Goal: Find specific page/section: Find specific page/section

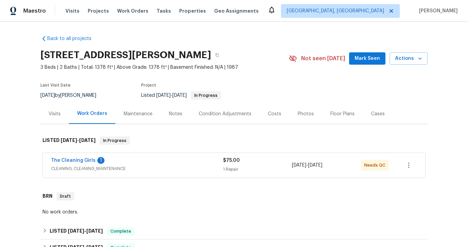
click at [156, 167] on span "CLEANING, CLEANING_MAINTENANCE" at bounding box center [137, 168] width 172 height 7
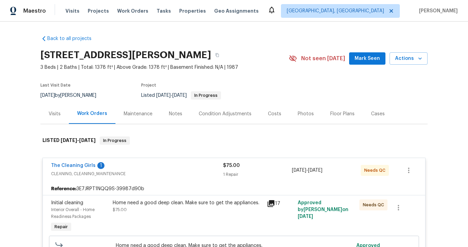
click at [156, 167] on div "The Cleaning Girls 1" at bounding box center [137, 166] width 172 height 8
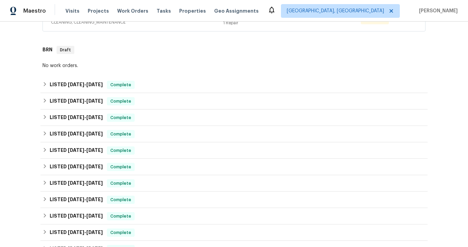
scroll to position [152, 0]
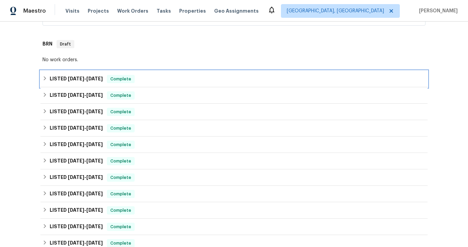
click at [86, 77] on span "[DATE]" at bounding box center [94, 78] width 16 height 5
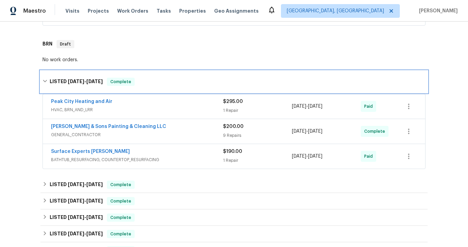
click at [86, 79] on span "[DATE]" at bounding box center [94, 81] width 16 height 5
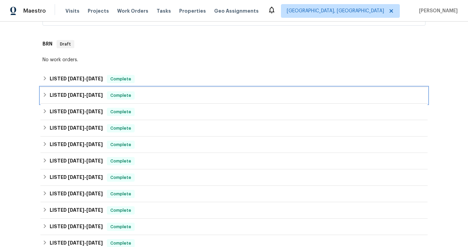
click at [87, 98] on h6 "LISTED [DATE] - [DATE]" at bounding box center [76, 95] width 53 height 8
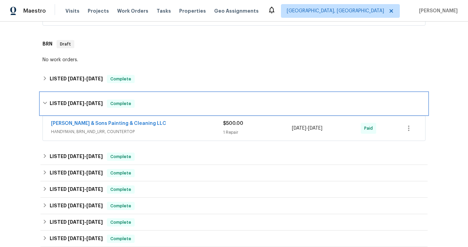
click at [87, 103] on span "[DATE]" at bounding box center [94, 103] width 16 height 5
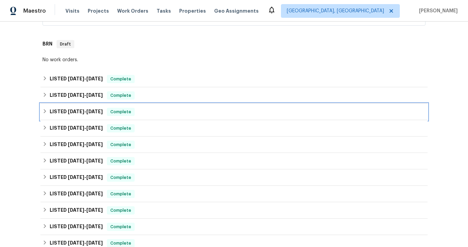
click at [89, 110] on span "[DATE]" at bounding box center [94, 111] width 16 height 5
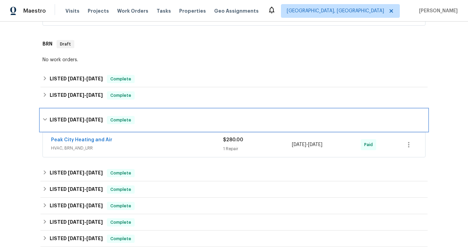
click at [89, 121] on span "[DATE]" at bounding box center [94, 119] width 16 height 5
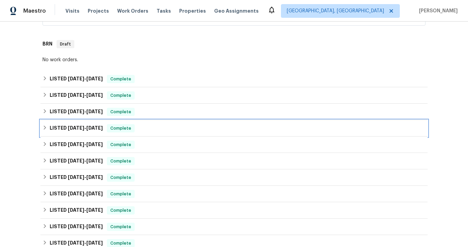
click at [89, 128] on span "[DATE]" at bounding box center [94, 128] width 16 height 5
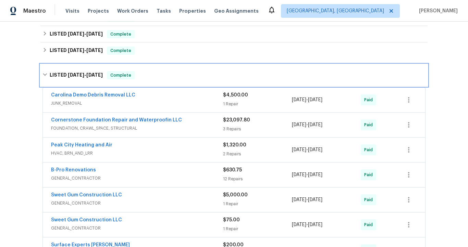
scroll to position [213, 0]
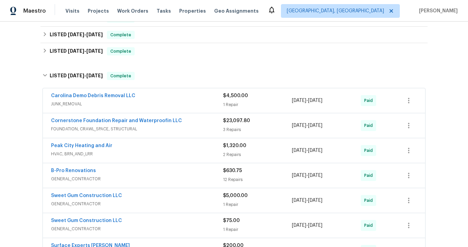
click at [154, 128] on span "FOUNDATION, CRAWL_SPACE, STRUCTURAL" at bounding box center [137, 129] width 172 height 7
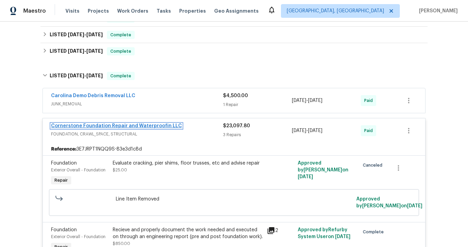
click at [130, 128] on link "Cornerstone Foundation Repair and Waterproofin LLC" at bounding box center [116, 126] width 131 height 5
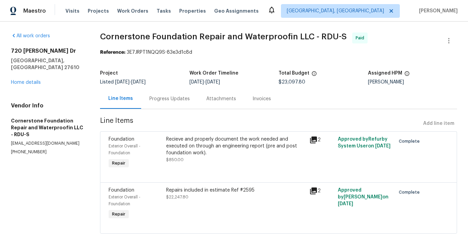
scroll to position [12, 0]
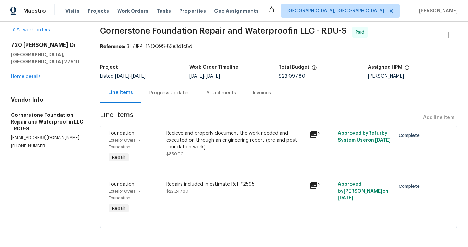
click at [310, 131] on icon at bounding box center [313, 134] width 7 height 7
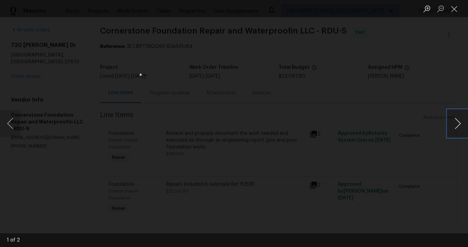
click at [459, 124] on button "Next image" at bounding box center [457, 123] width 21 height 27
click at [411, 110] on div "Lightbox" at bounding box center [234, 123] width 468 height 247
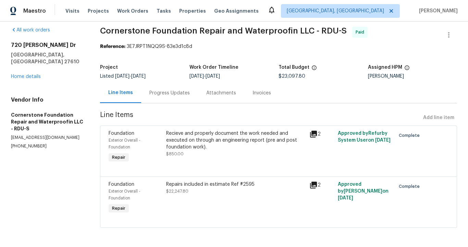
click at [310, 182] on icon at bounding box center [313, 185] width 7 height 7
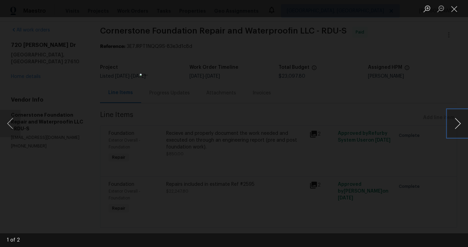
click at [458, 121] on button "Next image" at bounding box center [457, 123] width 21 height 27
click at [345, 111] on div "Lightbox" at bounding box center [234, 123] width 468 height 247
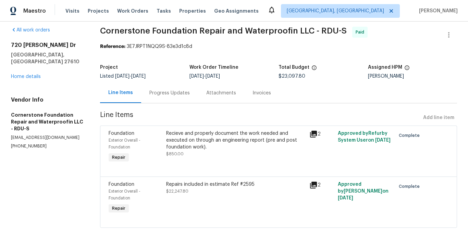
click at [254, 90] on div "Invoices" at bounding box center [261, 93] width 18 height 7
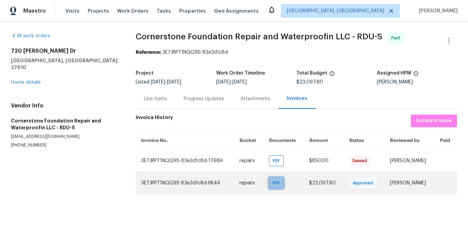
click at [273, 186] on span "PDF" at bounding box center [278, 183] width 10 height 7
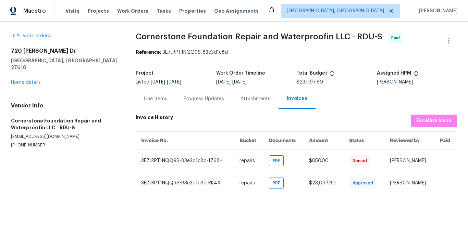
click at [149, 100] on div "Line Items" at bounding box center [155, 99] width 23 height 7
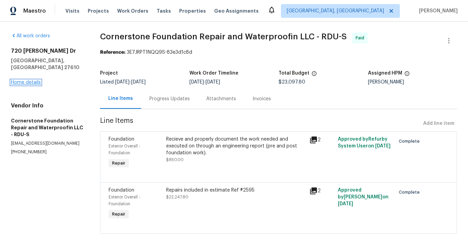
click at [40, 80] on link "Home details" at bounding box center [26, 82] width 30 height 5
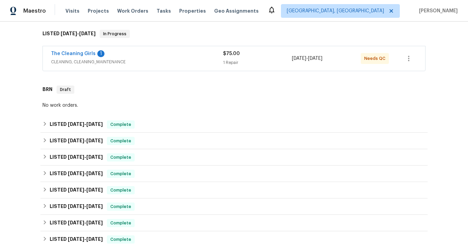
scroll to position [155, 0]
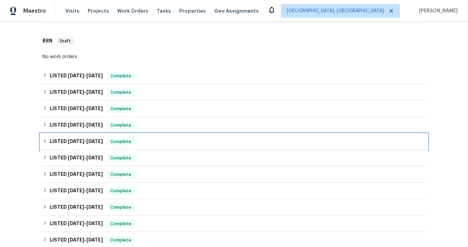
click at [91, 138] on h6 "LISTED [DATE] - [DATE]" at bounding box center [76, 142] width 53 height 8
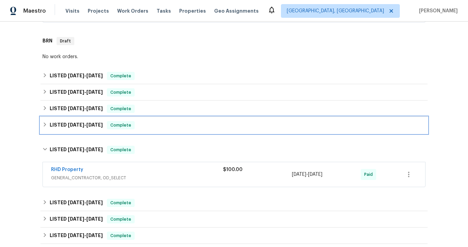
click at [90, 127] on h6 "LISTED [DATE] - [DATE]" at bounding box center [76, 125] width 53 height 8
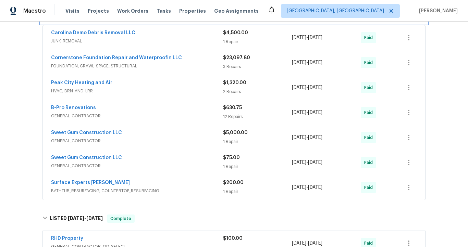
scroll to position [277, 0]
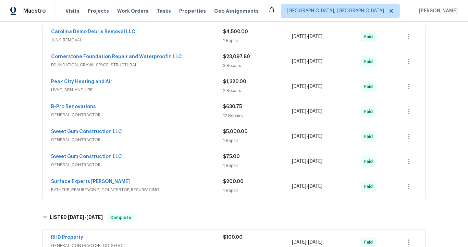
click at [100, 139] on span "GENERAL_CONTRACTOR" at bounding box center [137, 140] width 172 height 7
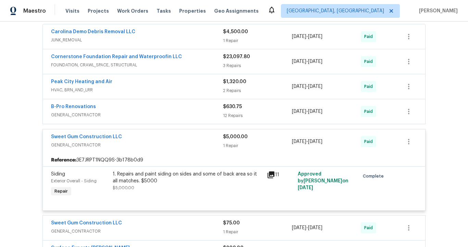
click at [267, 176] on icon at bounding box center [270, 175] width 7 height 7
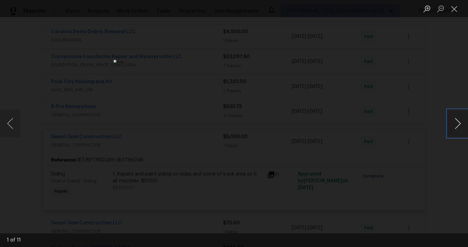
click at [458, 126] on button "Next image" at bounding box center [457, 123] width 21 height 27
